Goal: Task Accomplishment & Management: Use online tool/utility

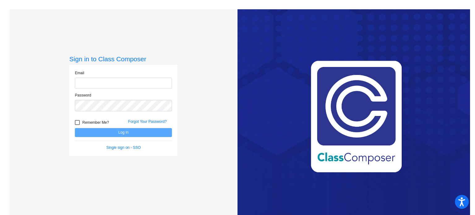
click at [91, 84] on input "email" at bounding box center [123, 83] width 97 height 11
type input "[EMAIL_ADDRESS][DOMAIN_NAME]"
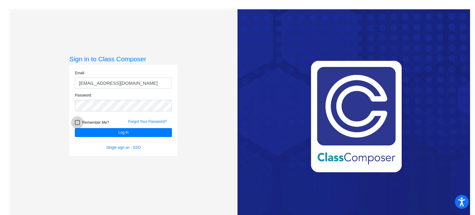
click at [79, 122] on label "Remember Me?" at bounding box center [92, 122] width 34 height 7
click at [77, 125] on input "Remember Me?" at bounding box center [77, 125] width 0 height 0
checkbox input "true"
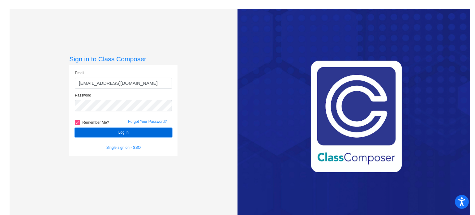
click at [100, 134] on button "Log In" at bounding box center [123, 132] width 97 height 9
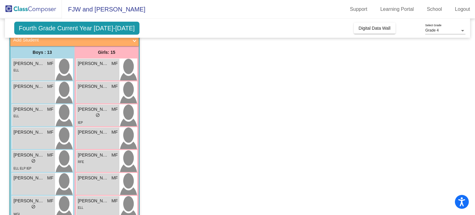
scroll to position [44, 0]
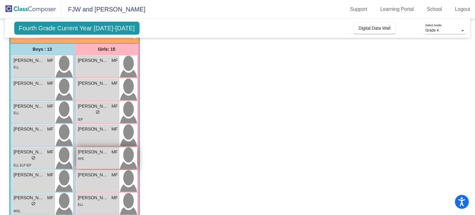
click at [99, 155] on div "RFE" at bounding box center [98, 158] width 40 height 6
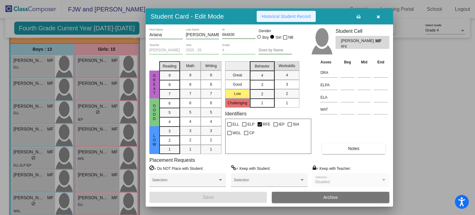
click at [291, 19] on span "Historical Student Record" at bounding box center [285, 16] width 49 height 5
click at [378, 14] on span "button" at bounding box center [377, 16] width 3 height 5
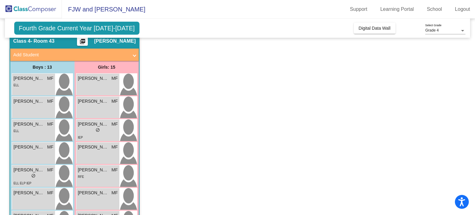
scroll to position [22, 0]
